Goal: Check status: Check status

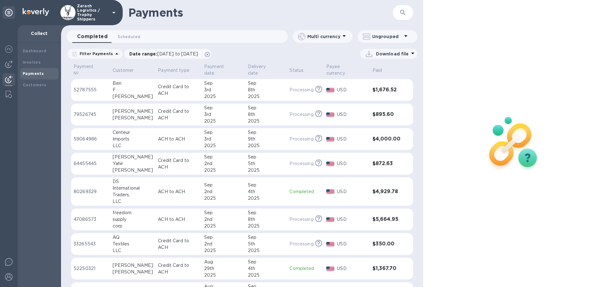
click at [93, 216] on p "47086573" at bounding box center [91, 219] width 34 height 7
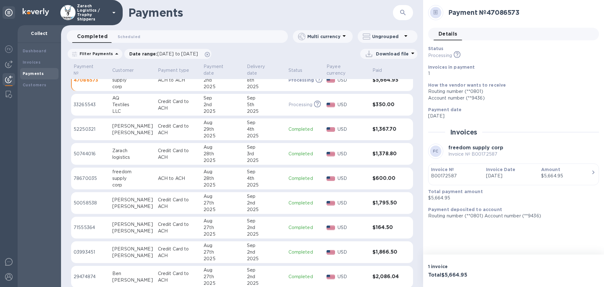
scroll to position [157, 0]
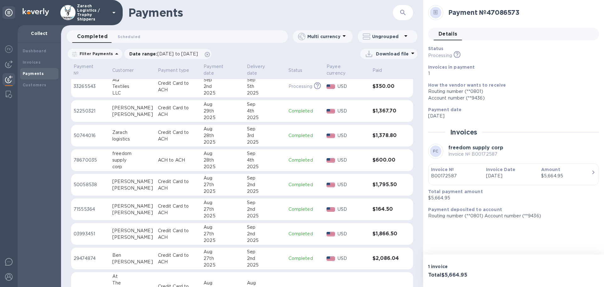
click at [84, 157] on p "78670035" at bounding box center [91, 160] width 34 height 7
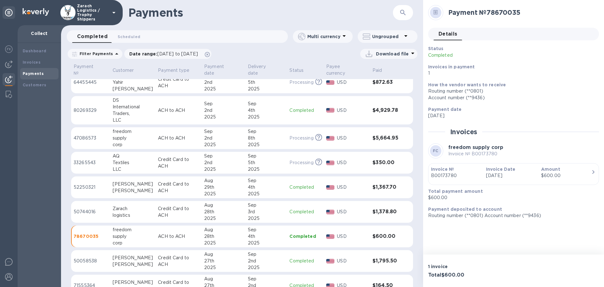
scroll to position [63, 0]
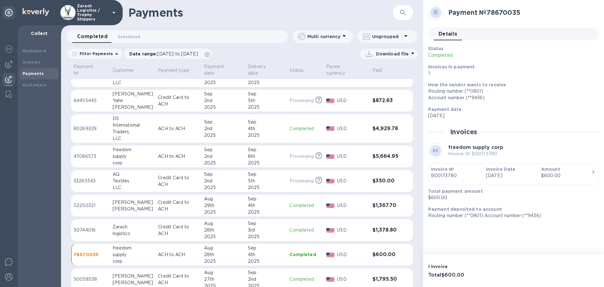
click at [91, 125] on p "80269329" at bounding box center [91, 128] width 34 height 7
